Goal: Find contact information: Find contact information

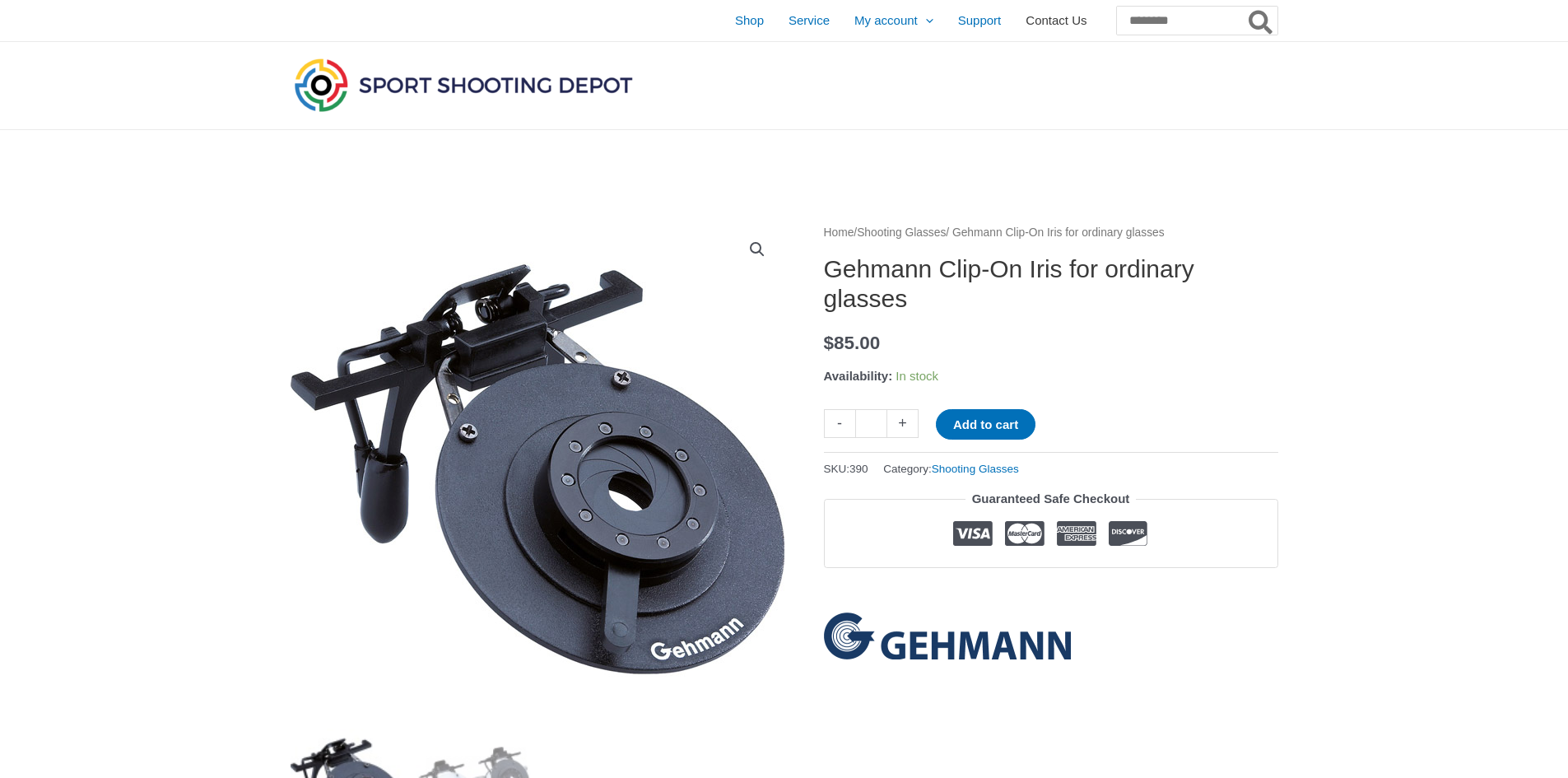
click at [1026, 18] on span "Contact Us" at bounding box center [1056, 20] width 61 height 41
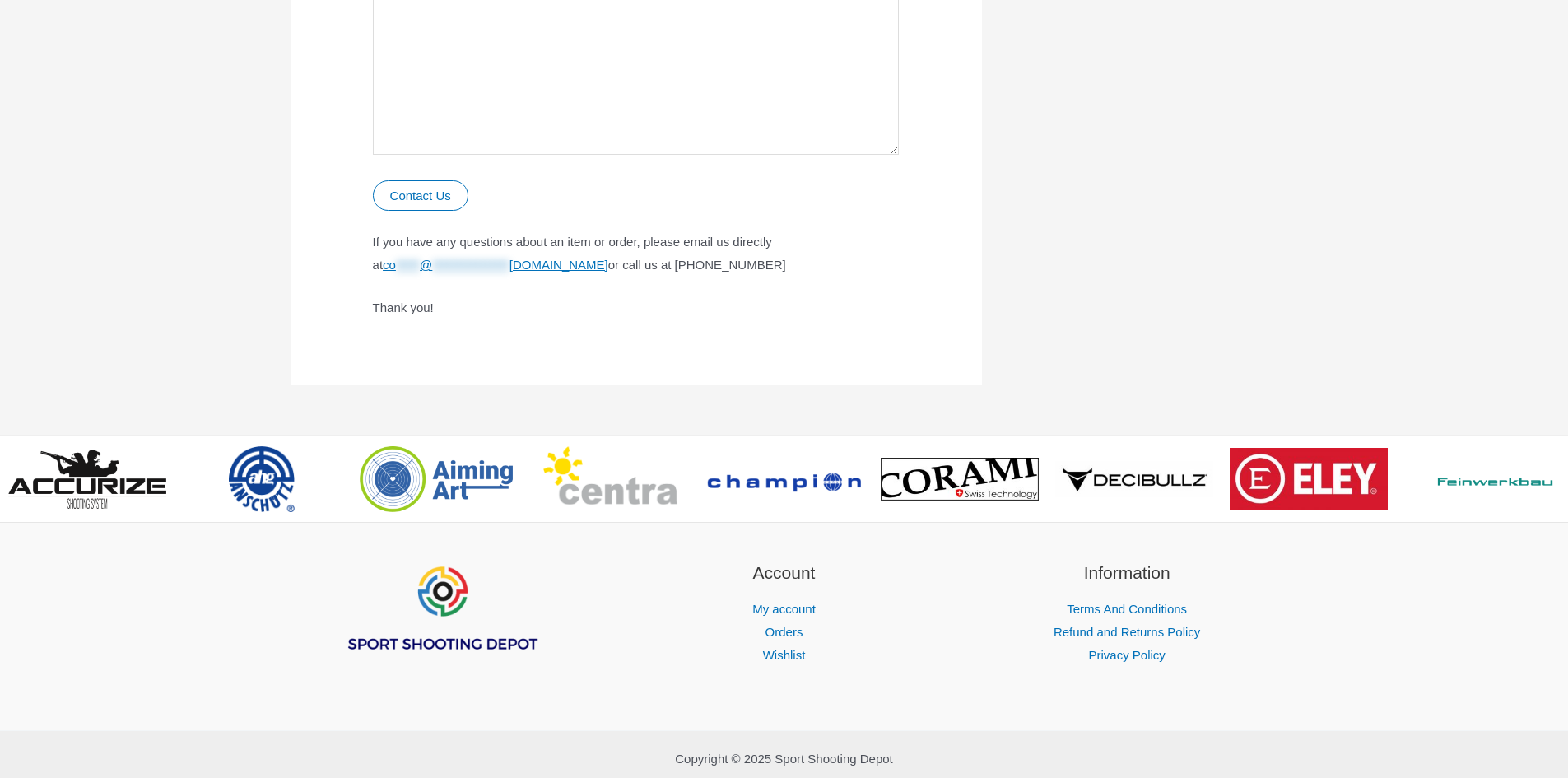
scroll to position [1045, 0]
